Goal: Task Accomplishment & Management: Manage account settings

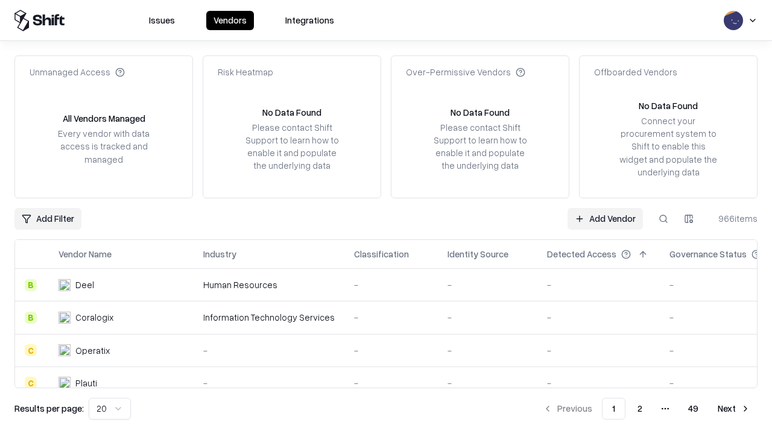
click at [605, 218] on link "Add Vendor" at bounding box center [605, 219] width 75 height 22
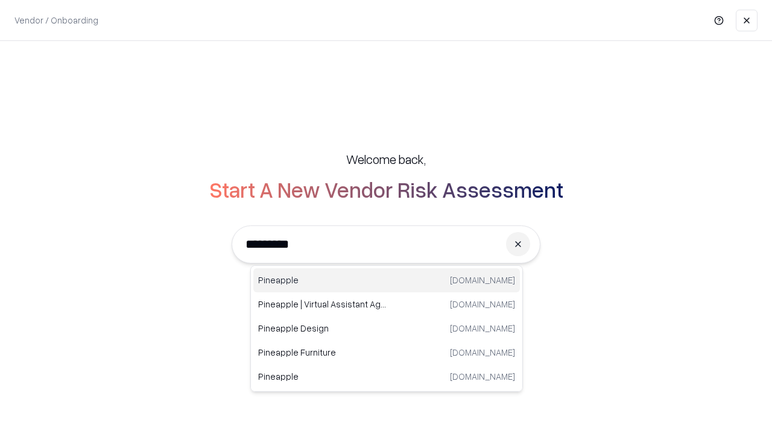
click at [387, 281] on div "Pineapple [DOMAIN_NAME]" at bounding box center [386, 280] width 267 height 24
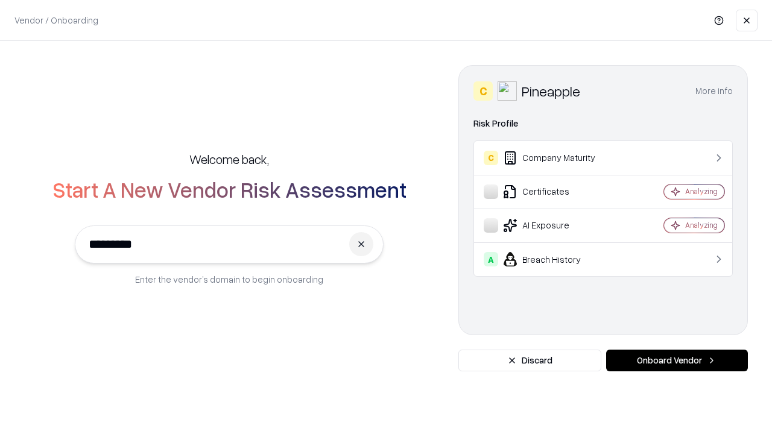
type input "*********"
click at [677, 361] on button "Onboard Vendor" at bounding box center [677, 361] width 142 height 22
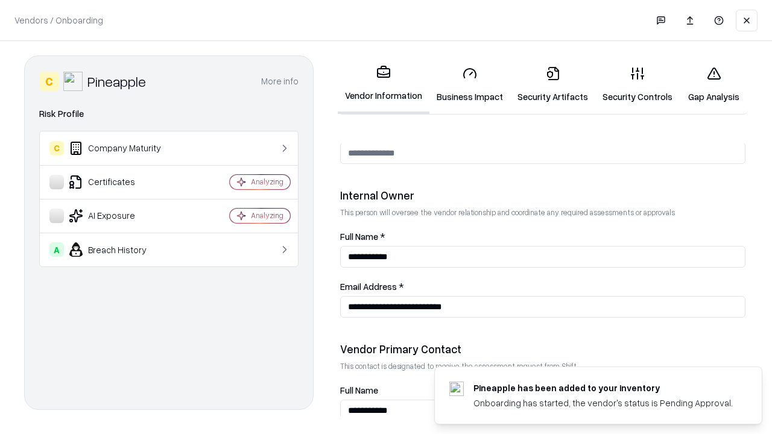
scroll to position [625, 0]
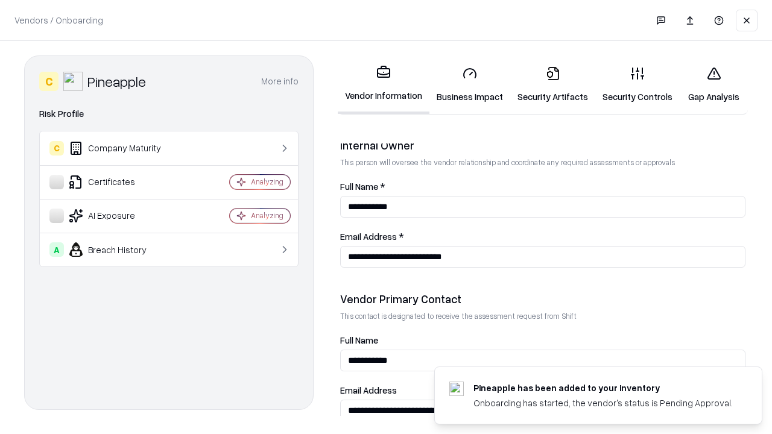
click at [470, 84] on link "Business Impact" at bounding box center [470, 85] width 81 height 56
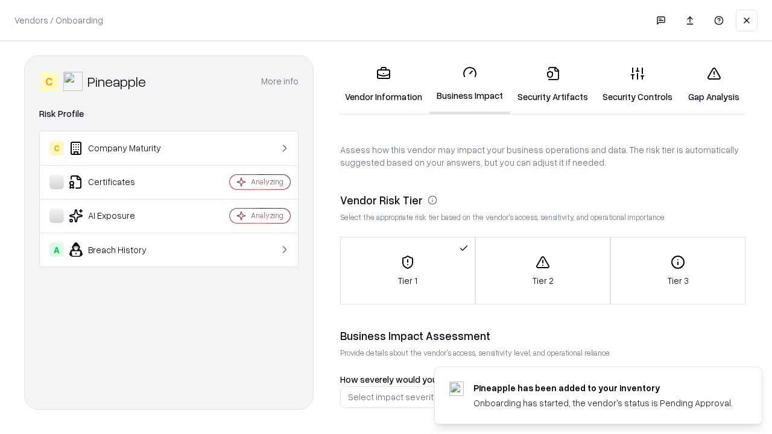
click at [553, 84] on link "Security Artifacts" at bounding box center [552, 85] width 85 height 56
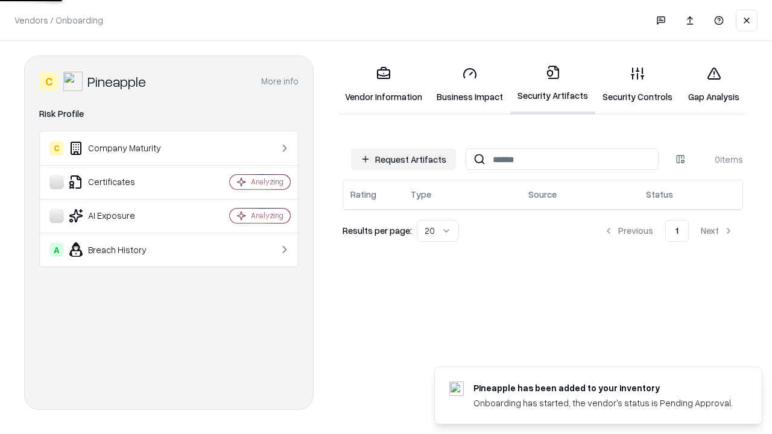
click at [404, 159] on button "Request Artifacts" at bounding box center [403, 159] width 105 height 22
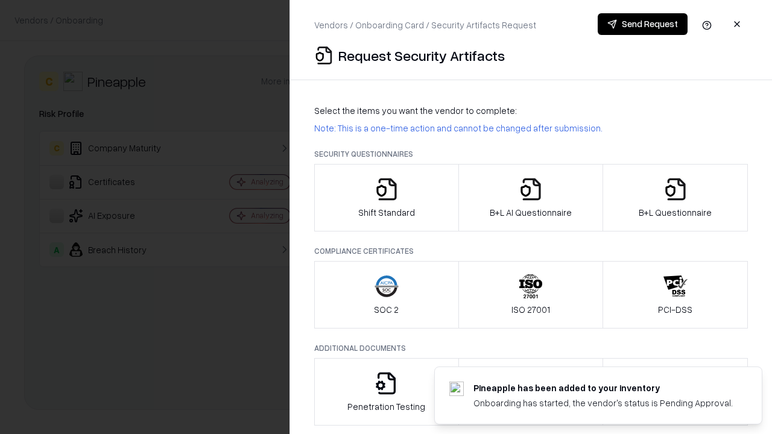
click at [386, 198] on icon "button" at bounding box center [387, 189] width 24 height 24
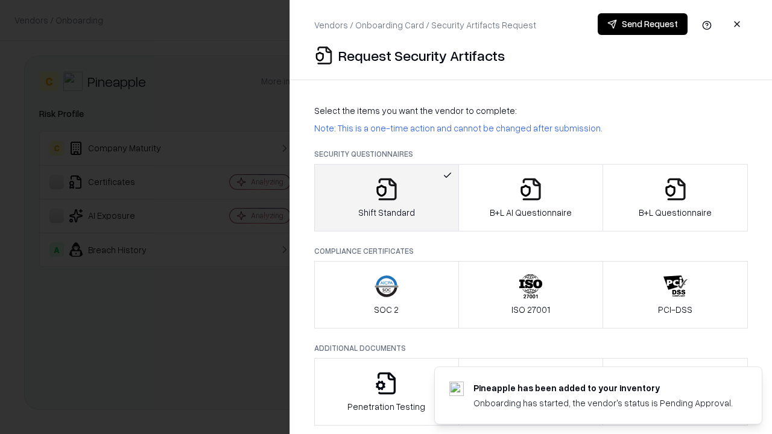
click at [642, 24] on button "Send Request" at bounding box center [643, 24] width 90 height 22
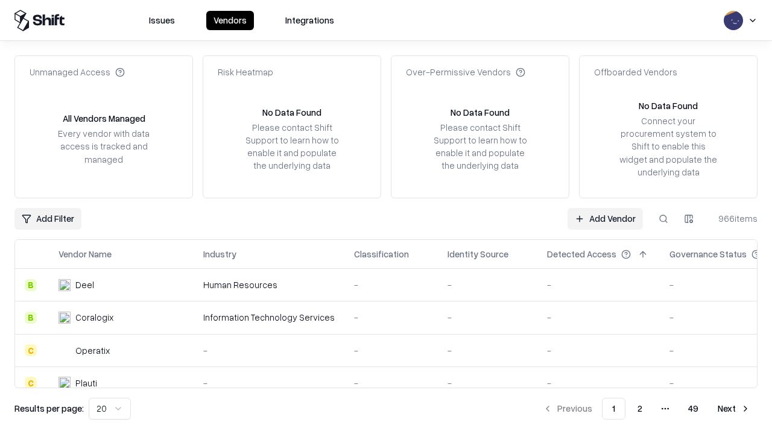
click at [664, 218] on button at bounding box center [664, 219] width 22 height 22
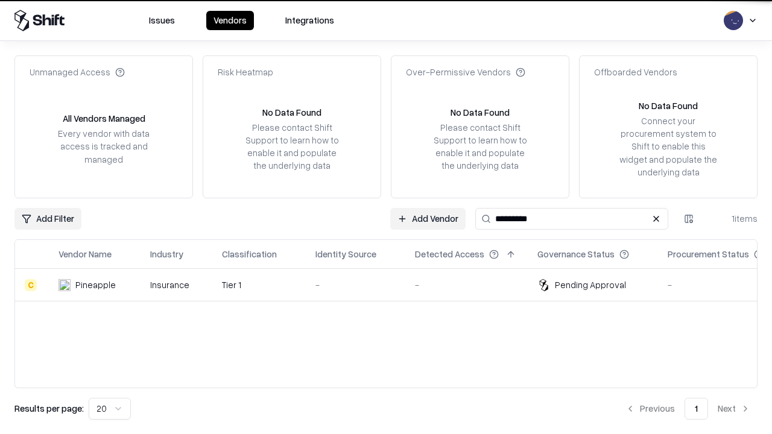
type input "*********"
click at [393, 285] on div "-" at bounding box center [356, 285] width 80 height 13
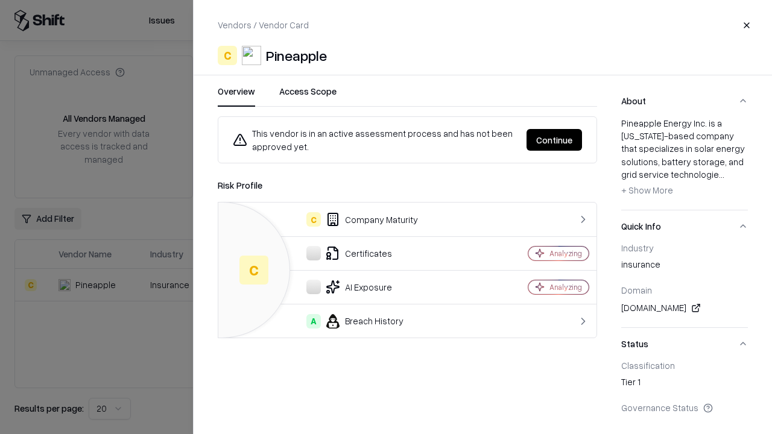
click at [554, 140] on button "Continue" at bounding box center [555, 140] width 56 height 22
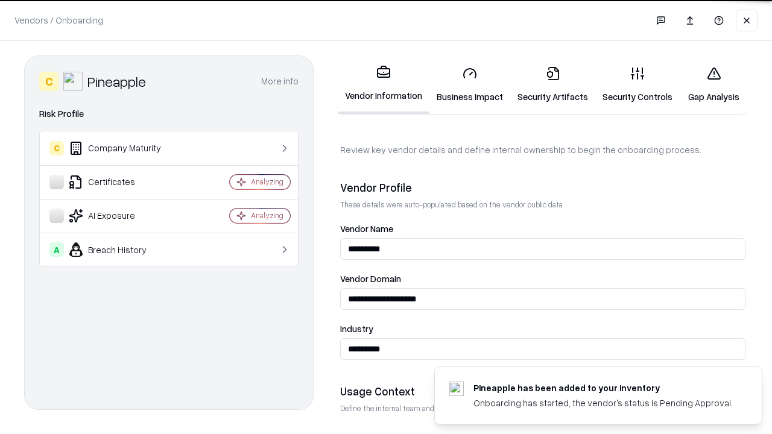
click at [553, 84] on link "Security Artifacts" at bounding box center [552, 85] width 85 height 56
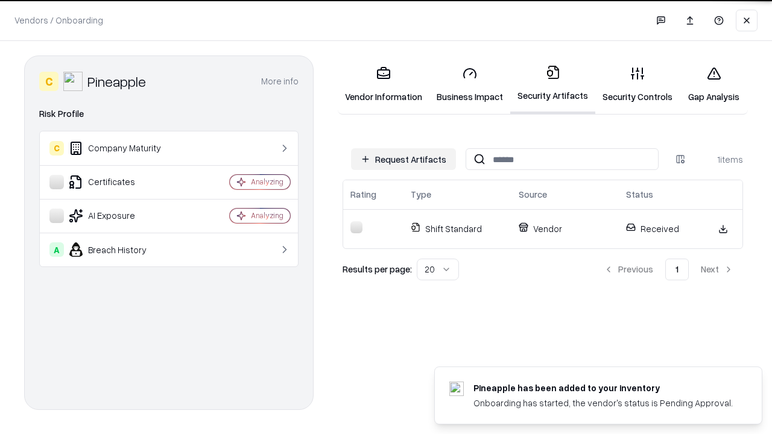
click at [714, 84] on link "Gap Analysis" at bounding box center [714, 85] width 68 height 56
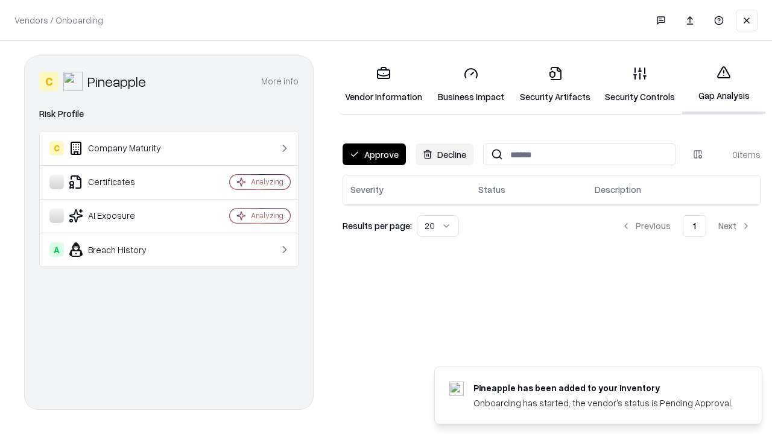
click at [374, 154] on button "Approve" at bounding box center [374, 155] width 63 height 22
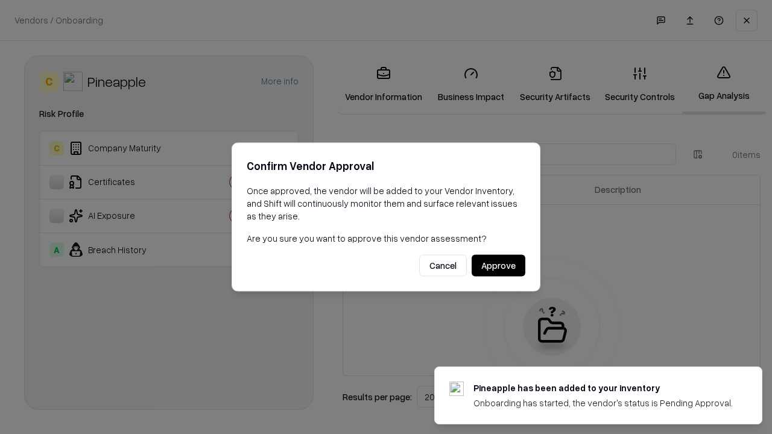
click at [498, 265] on button "Approve" at bounding box center [499, 266] width 54 height 22
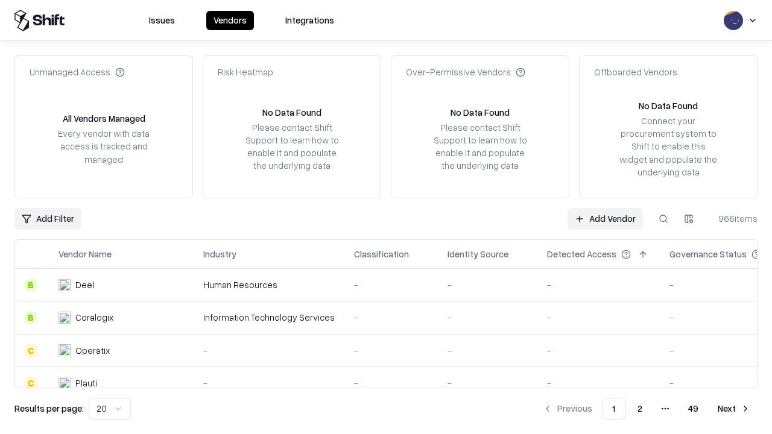
type input "*********"
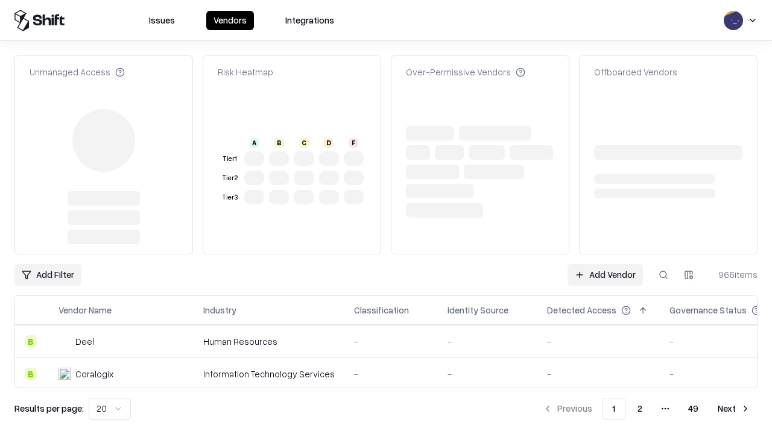
click at [605, 264] on link "Add Vendor" at bounding box center [605, 275] width 75 height 22
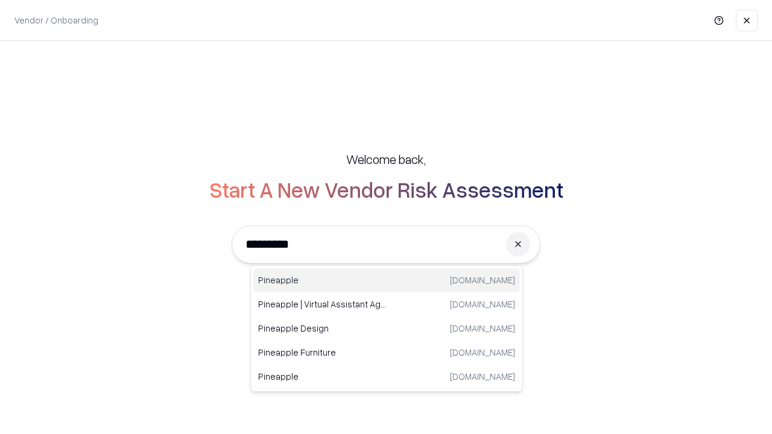
click at [387, 281] on div "Pineapple [DOMAIN_NAME]" at bounding box center [386, 280] width 267 height 24
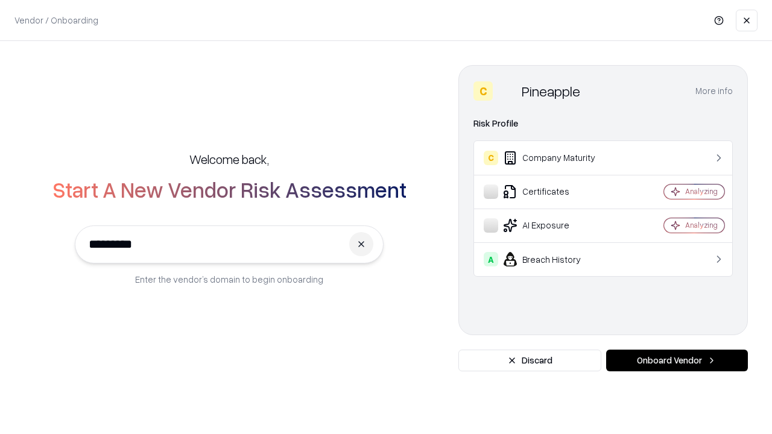
type input "*********"
click at [677, 361] on button "Onboard Vendor" at bounding box center [677, 361] width 142 height 22
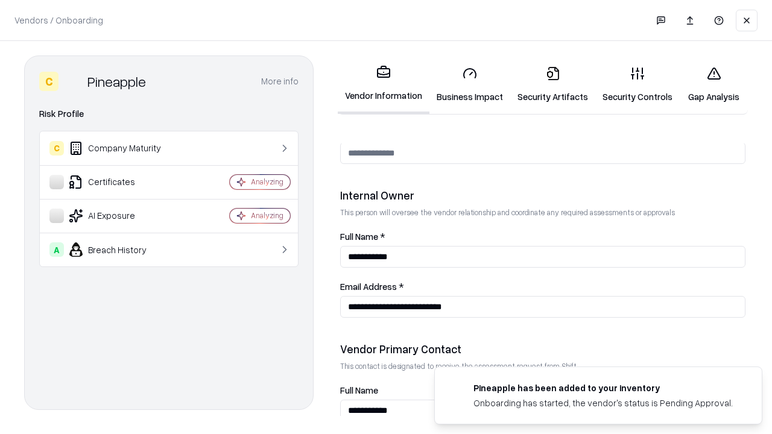
scroll to position [625, 0]
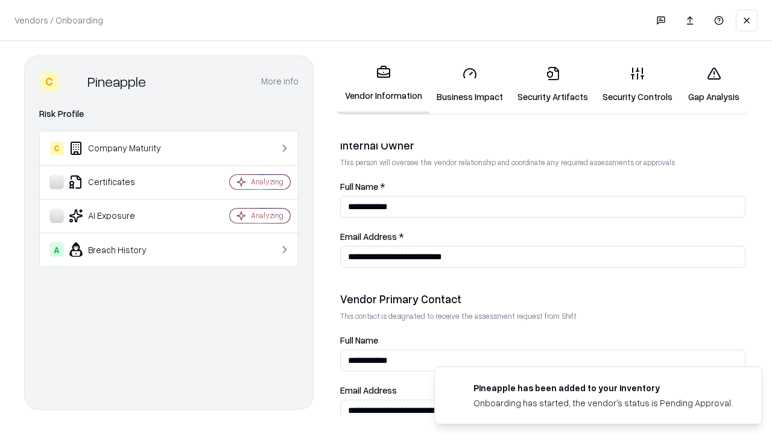
click at [714, 84] on link "Gap Analysis" at bounding box center [714, 85] width 68 height 56
